Goal: Transaction & Acquisition: Purchase product/service

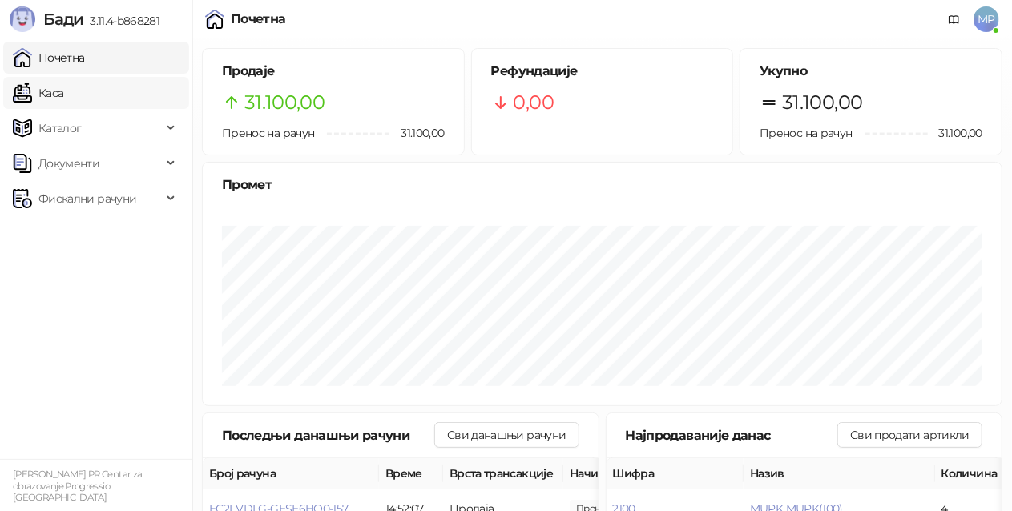
click at [63, 88] on link "Каса" at bounding box center [38, 93] width 50 height 32
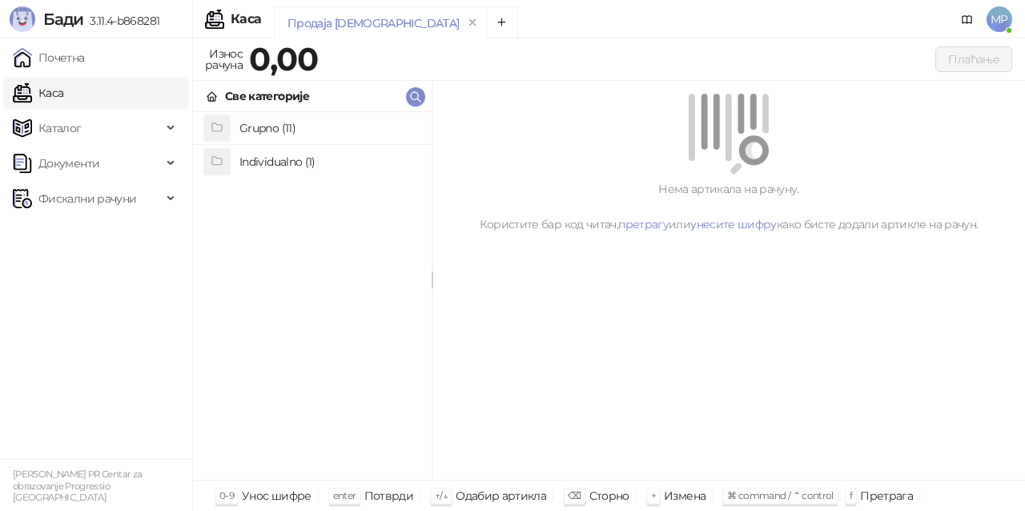
click at [343, 127] on h4 "Grupno (11)" at bounding box center [329, 128] width 179 height 26
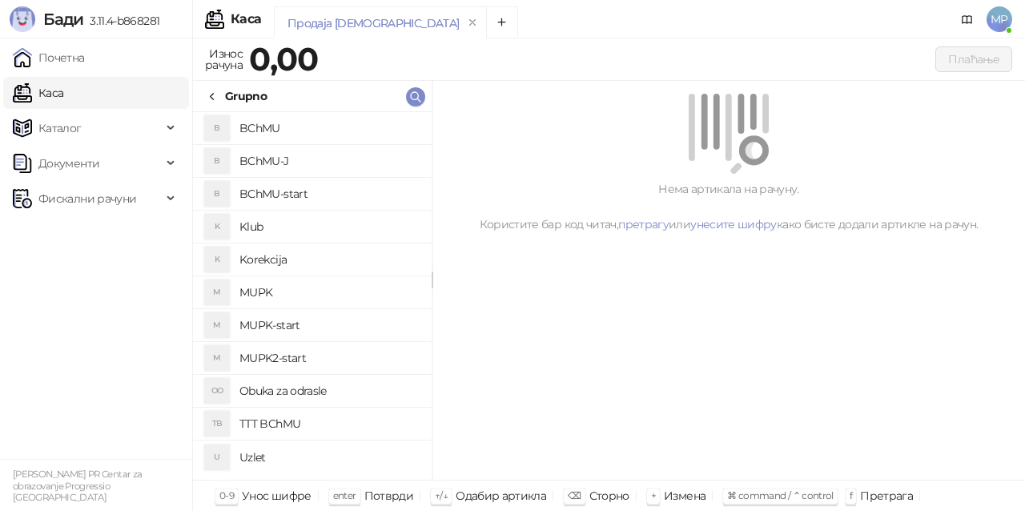
click at [336, 158] on h4 "BChMU-J" at bounding box center [329, 161] width 179 height 26
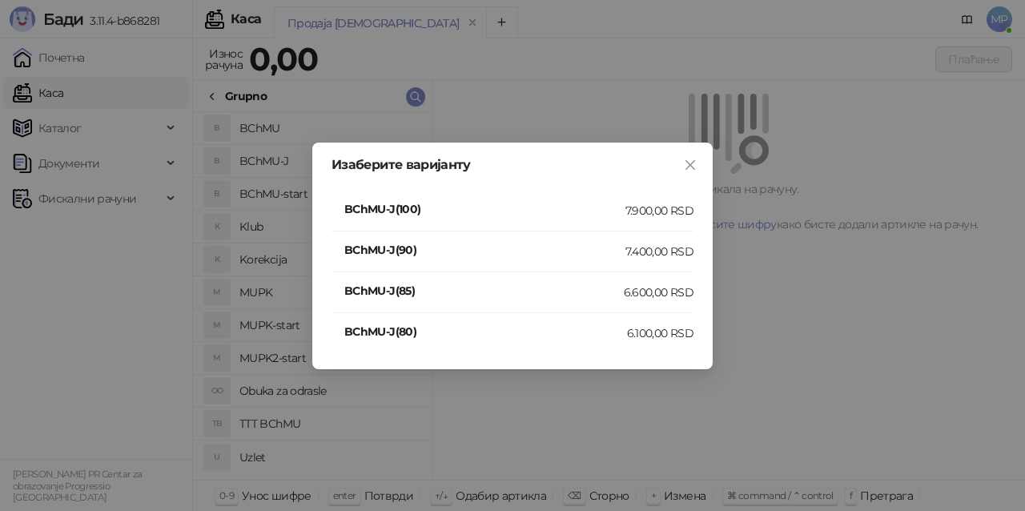
click at [668, 251] on div "7.400,00 RSD" at bounding box center [660, 252] width 68 height 18
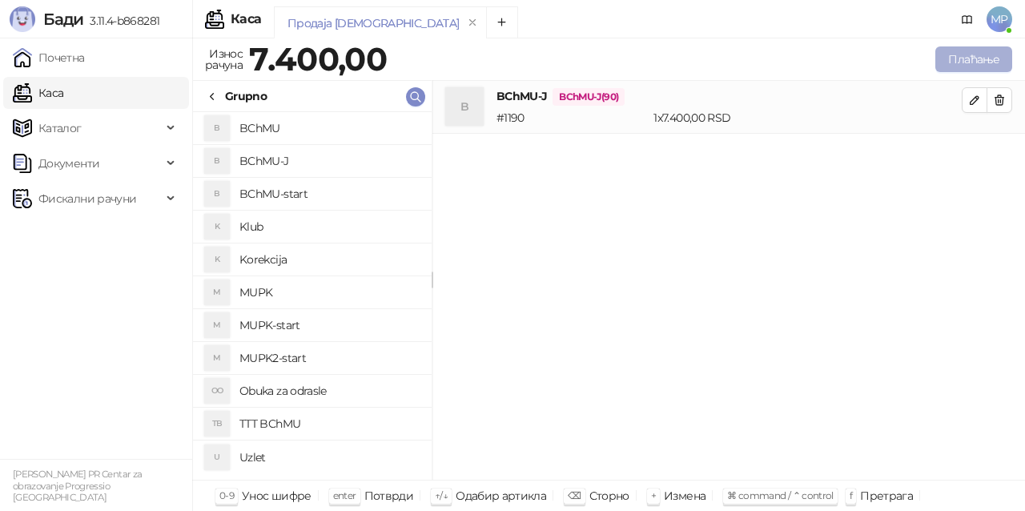
click at [981, 57] on button "Плаћање" at bounding box center [974, 59] width 77 height 26
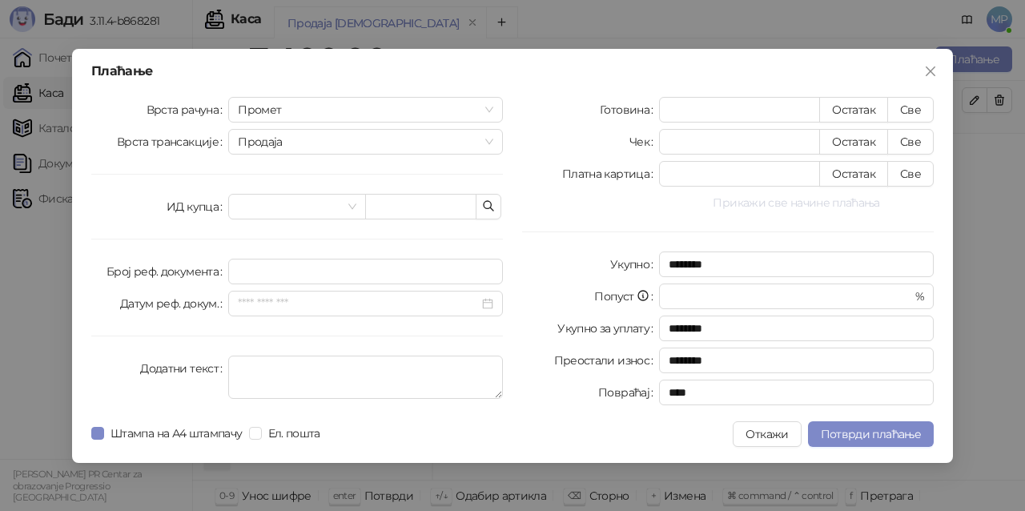
click at [734, 205] on button "Прикажи све начине плаћања" at bounding box center [796, 202] width 275 height 19
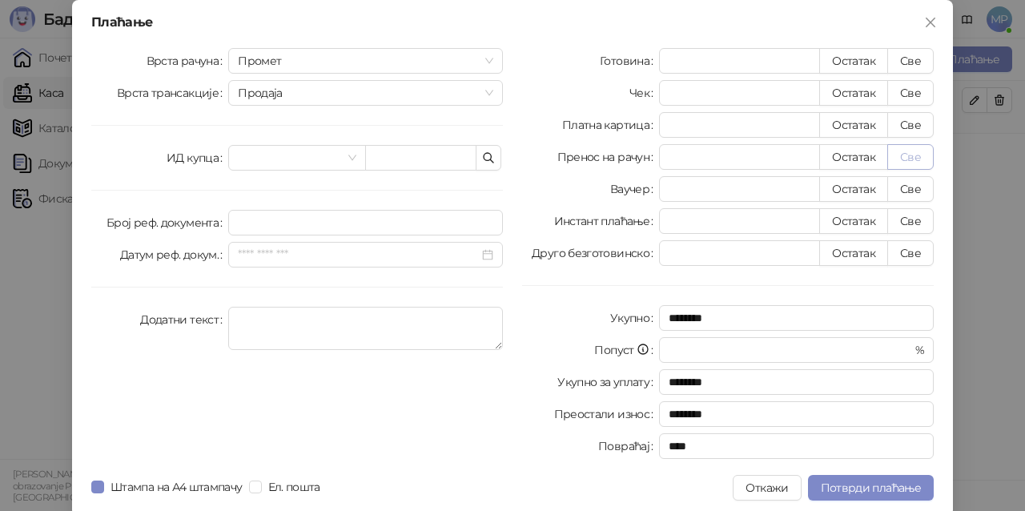
click at [908, 159] on button "Све" at bounding box center [911, 157] width 46 height 26
type input "****"
click at [885, 481] on span "Потврди плаћање" at bounding box center [871, 488] width 100 height 14
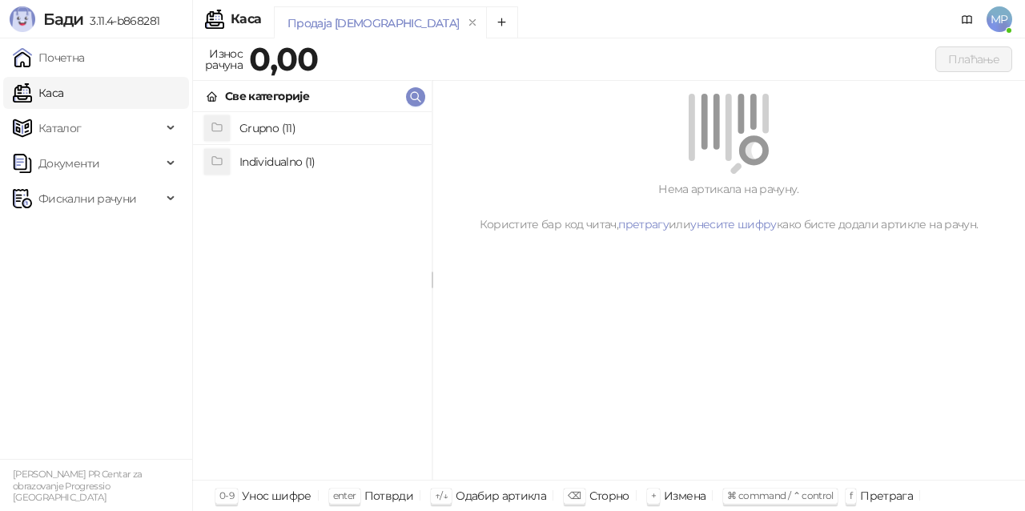
click at [335, 128] on h4 "Grupno (11)" at bounding box center [329, 128] width 179 height 26
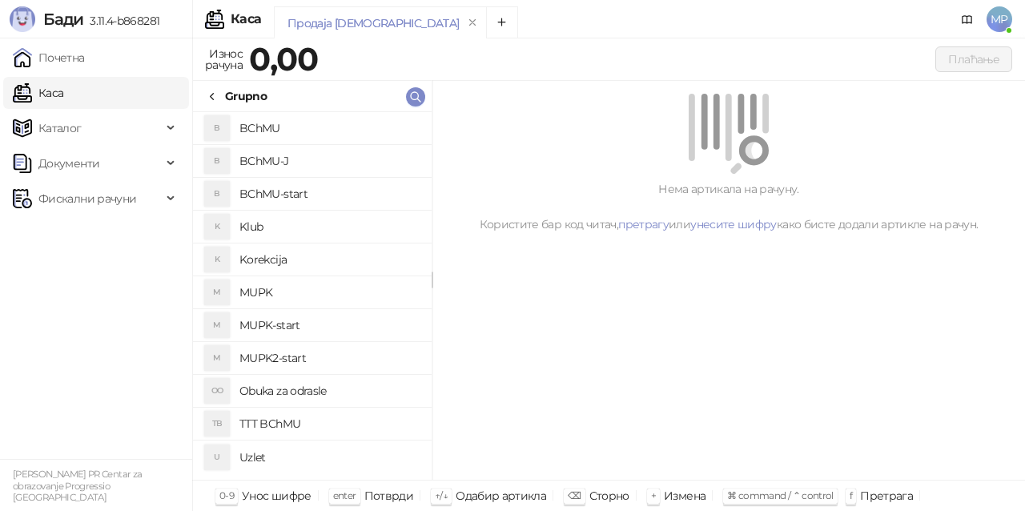
click at [304, 323] on h4 "MUPK-start" at bounding box center [329, 325] width 179 height 26
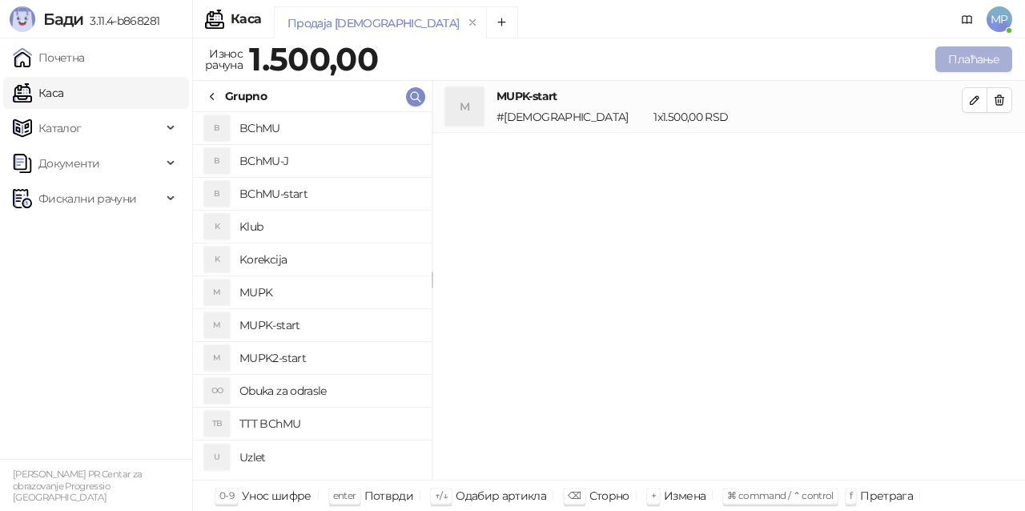
click at [998, 65] on button "Плаћање" at bounding box center [974, 59] width 77 height 26
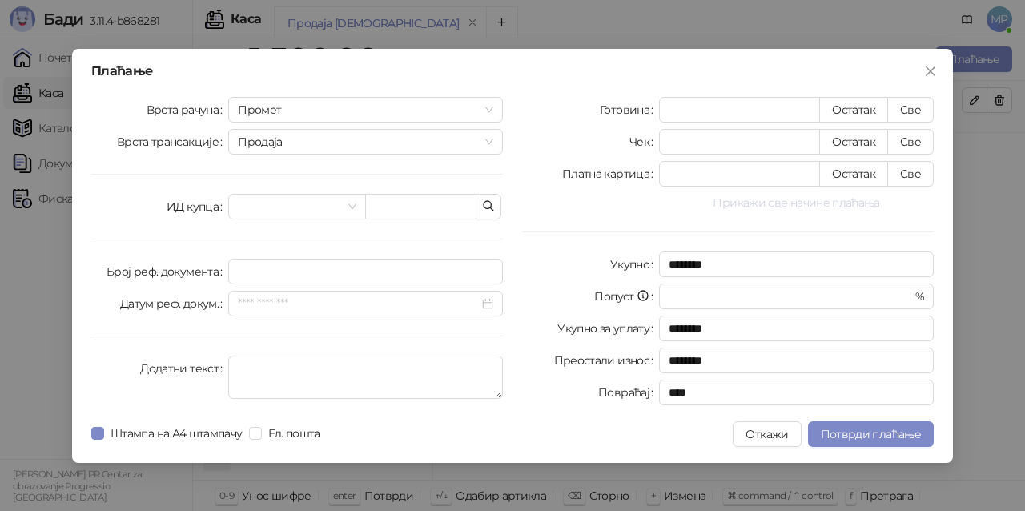
click at [756, 199] on button "Прикажи све начине плаћања" at bounding box center [796, 202] width 275 height 19
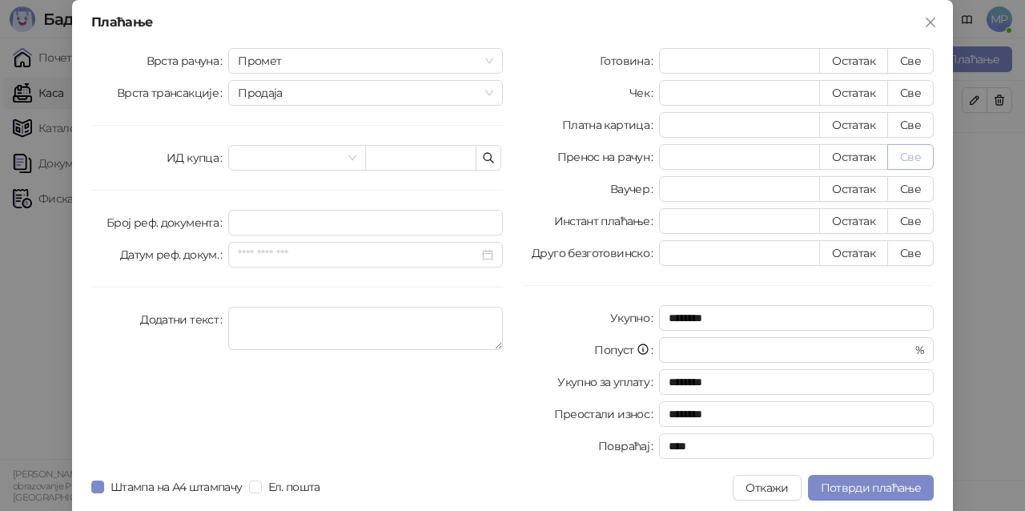
click at [916, 151] on button "Све" at bounding box center [911, 157] width 46 height 26
type input "****"
click at [864, 486] on span "Потврди плаћање" at bounding box center [871, 488] width 100 height 14
